Goal: Complete application form

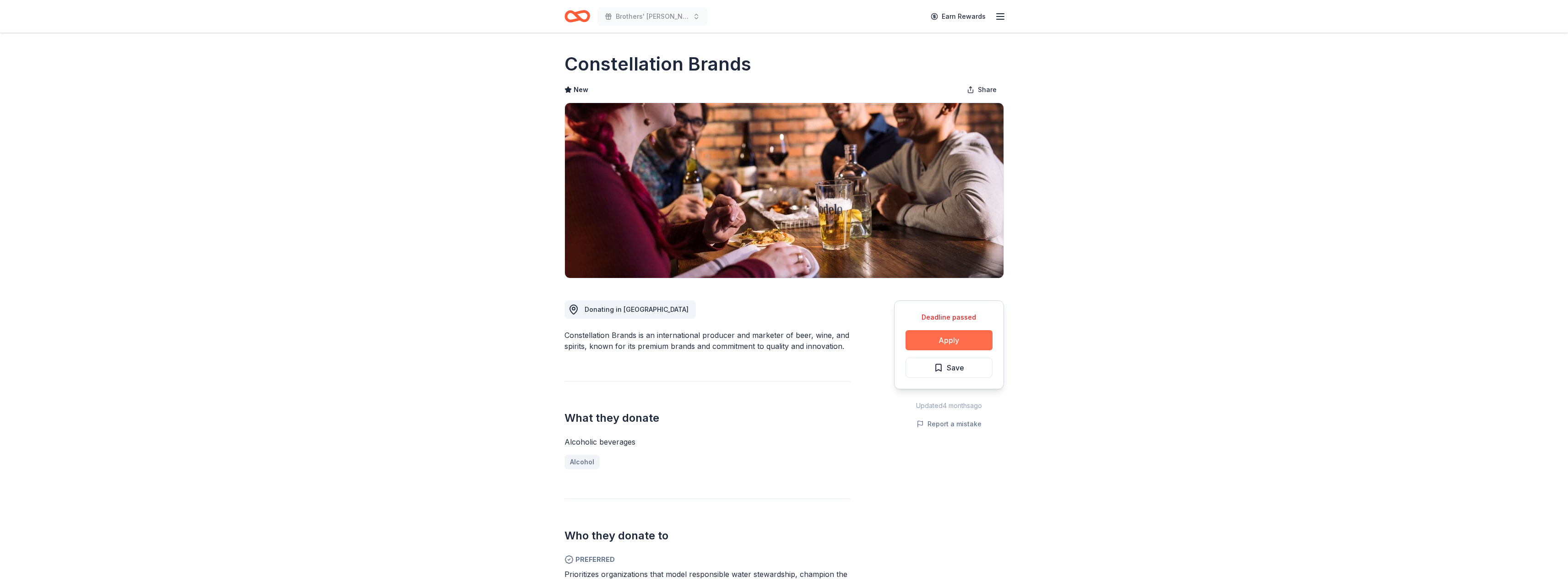
click at [963, 339] on button "Apply" at bounding box center [948, 339] width 87 height 20
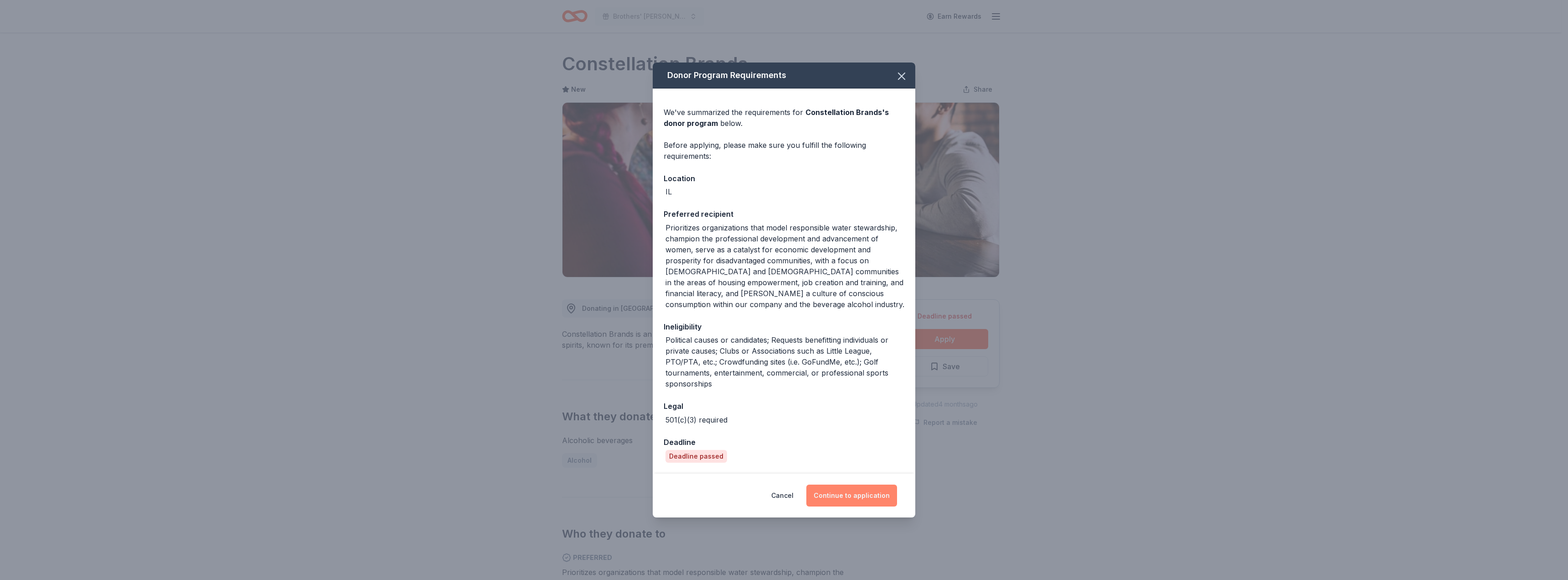
click at [846, 488] on button "Continue to application" at bounding box center [851, 495] width 91 height 21
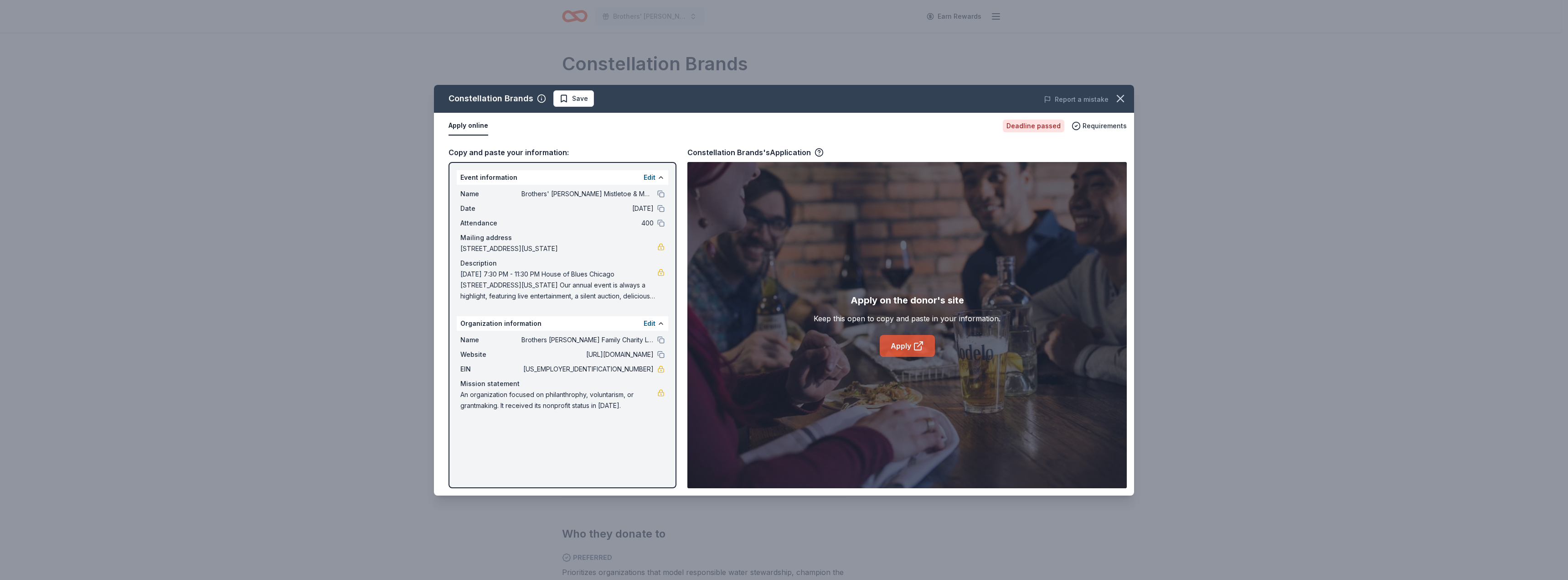
click at [902, 347] on link "Apply" at bounding box center [907, 346] width 55 height 21
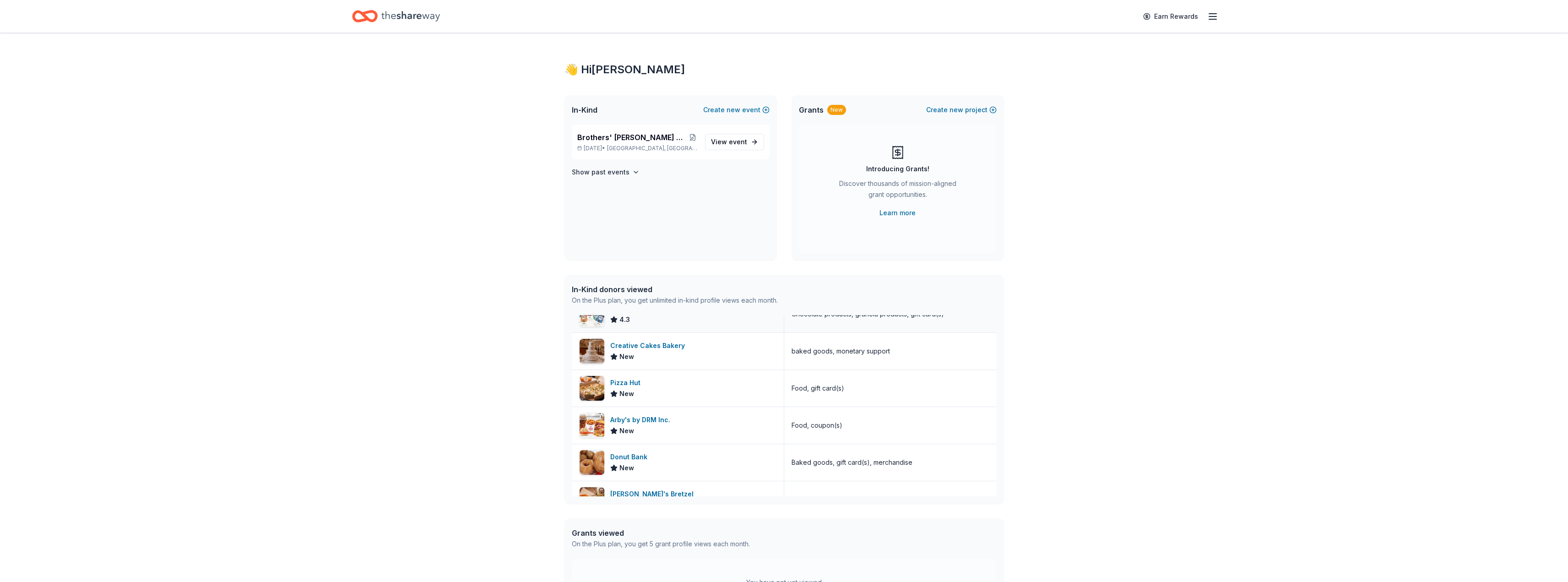
scroll to position [183, 0]
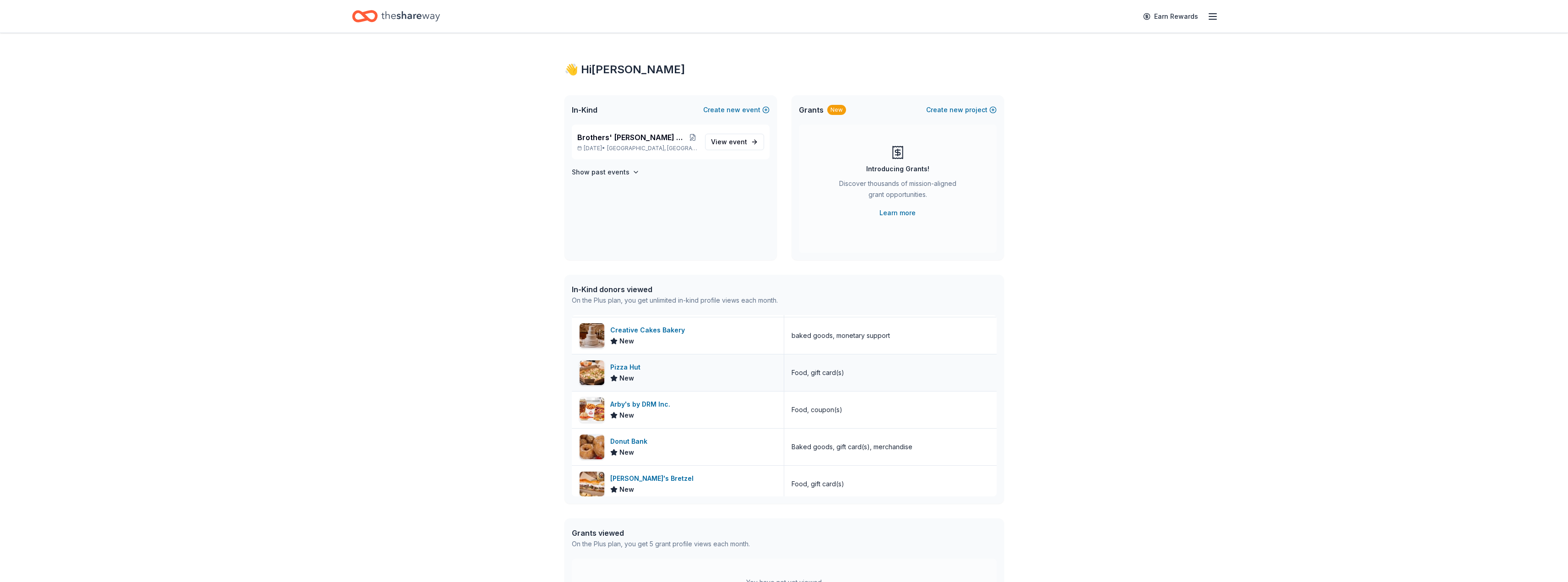
click at [632, 365] on div "Pizza Hut" at bounding box center [627, 367] width 34 height 11
